Goal: Find specific page/section: Find specific page/section

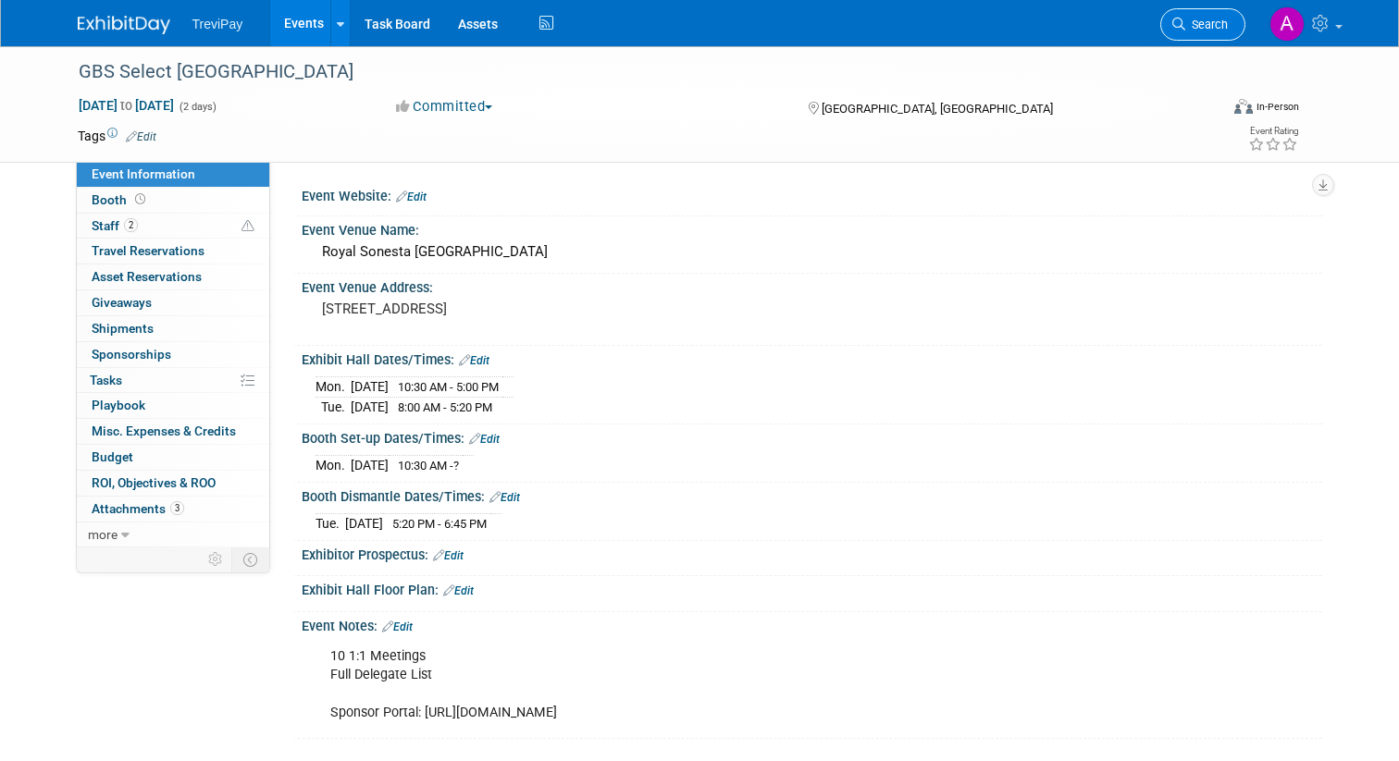
click at [1196, 22] on span "Search" at bounding box center [1206, 25] width 43 height 14
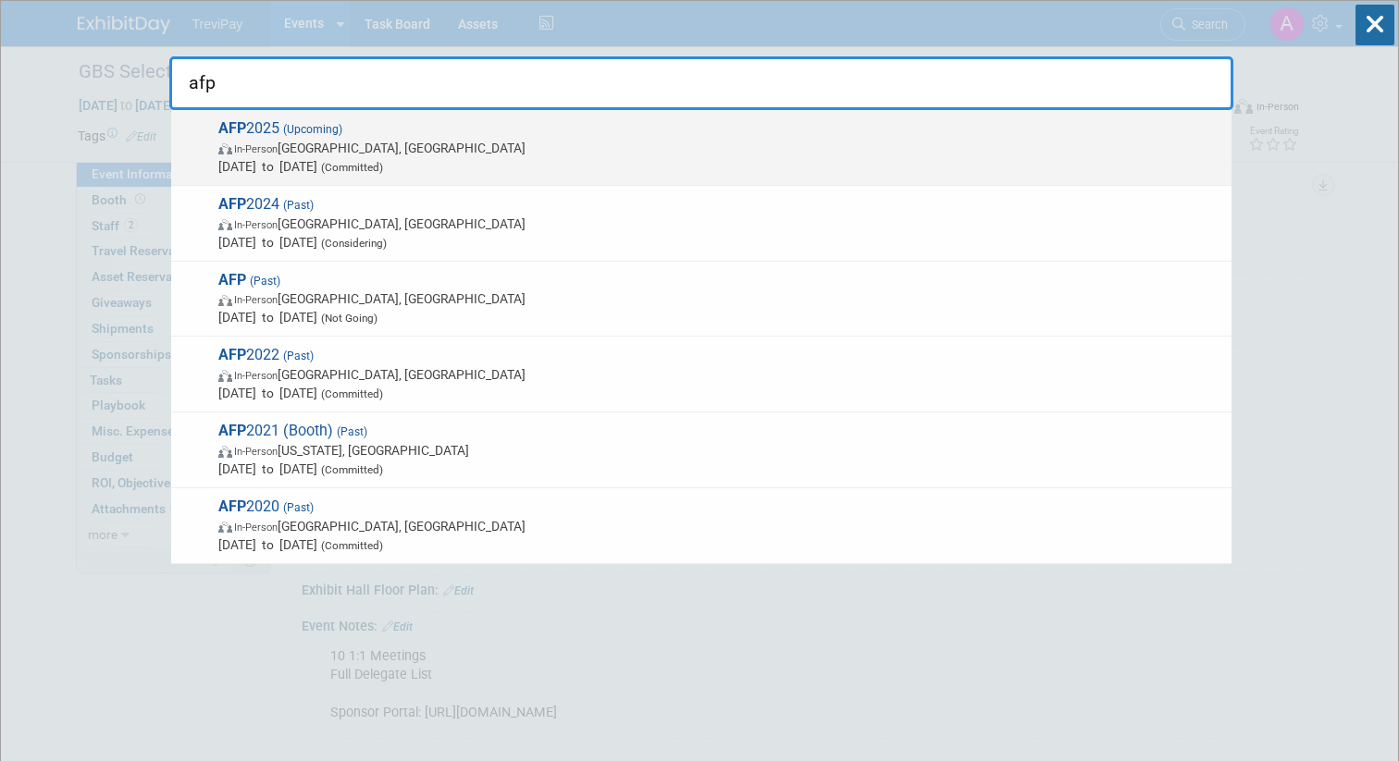
type input "afp"
click at [765, 147] on span "In-Person Boston, MA" at bounding box center [720, 148] width 1004 height 19
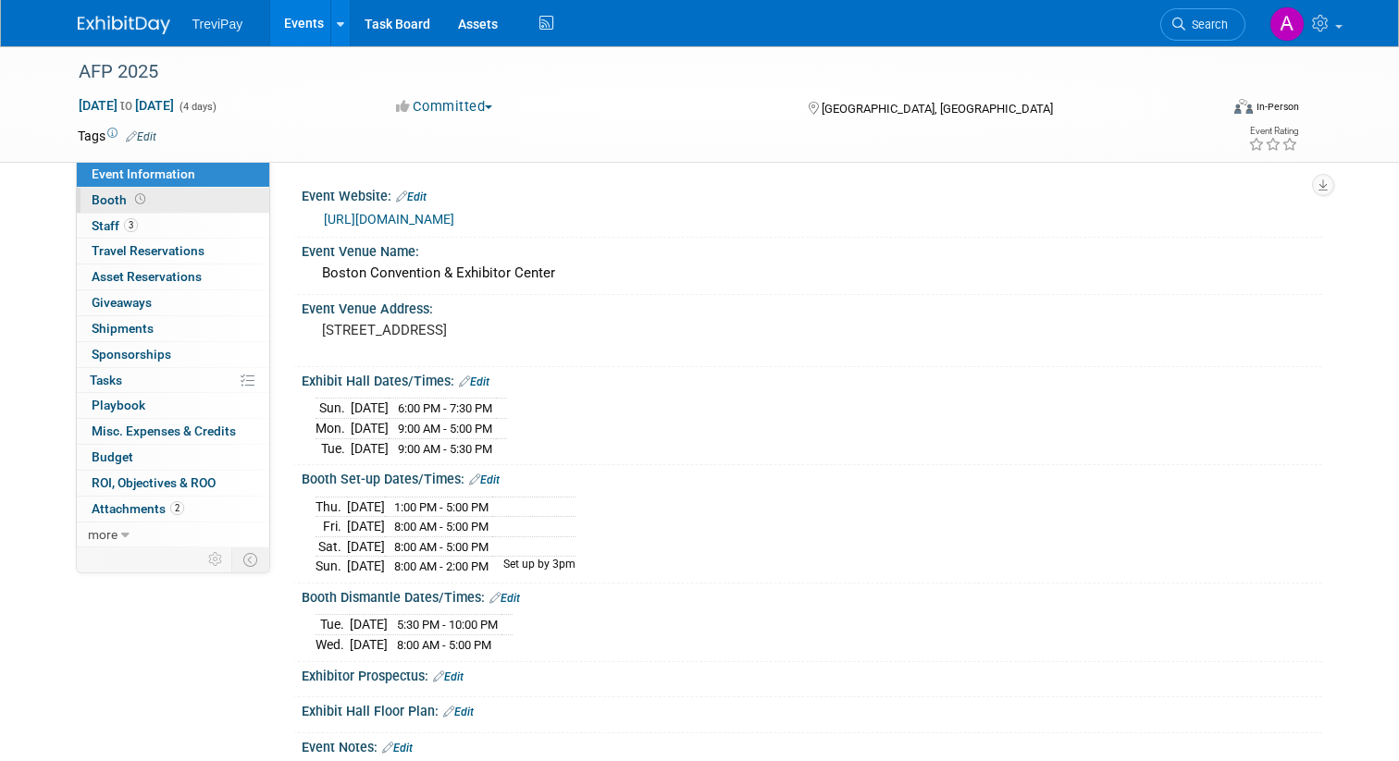
click at [188, 202] on link "Booth" at bounding box center [173, 200] width 192 height 25
